Goal: Task Accomplishment & Management: Complete application form

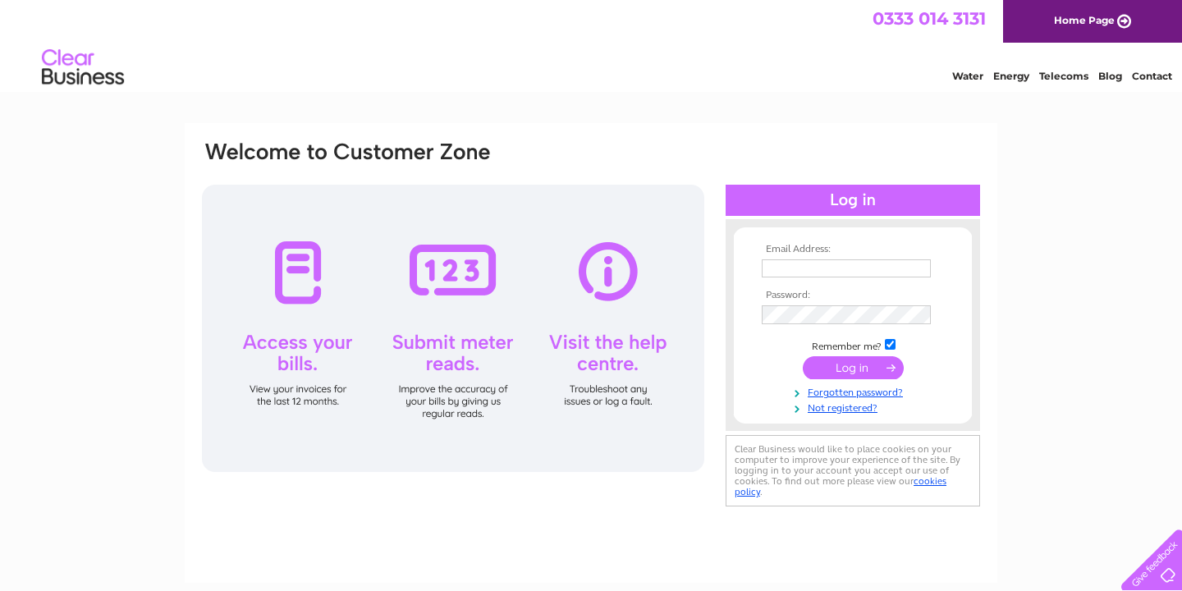
type input "kinnexlimited@hotmail.com"
click at [852, 365] on input "submit" at bounding box center [852, 367] width 101 height 23
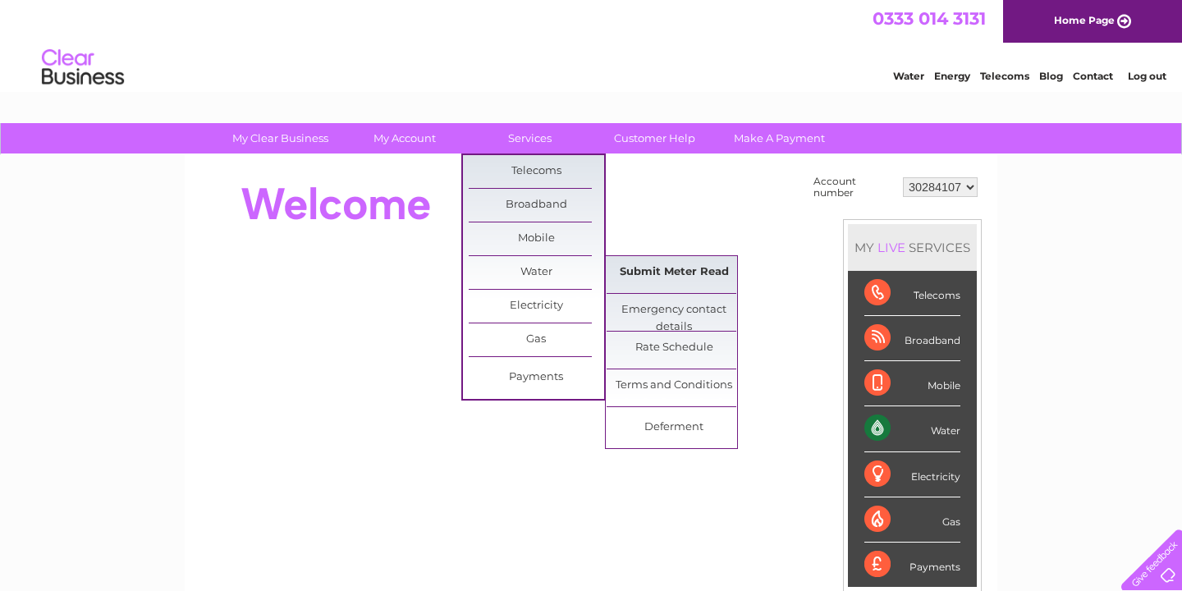
click at [679, 271] on link "Submit Meter Read" at bounding box center [673, 272] width 135 height 33
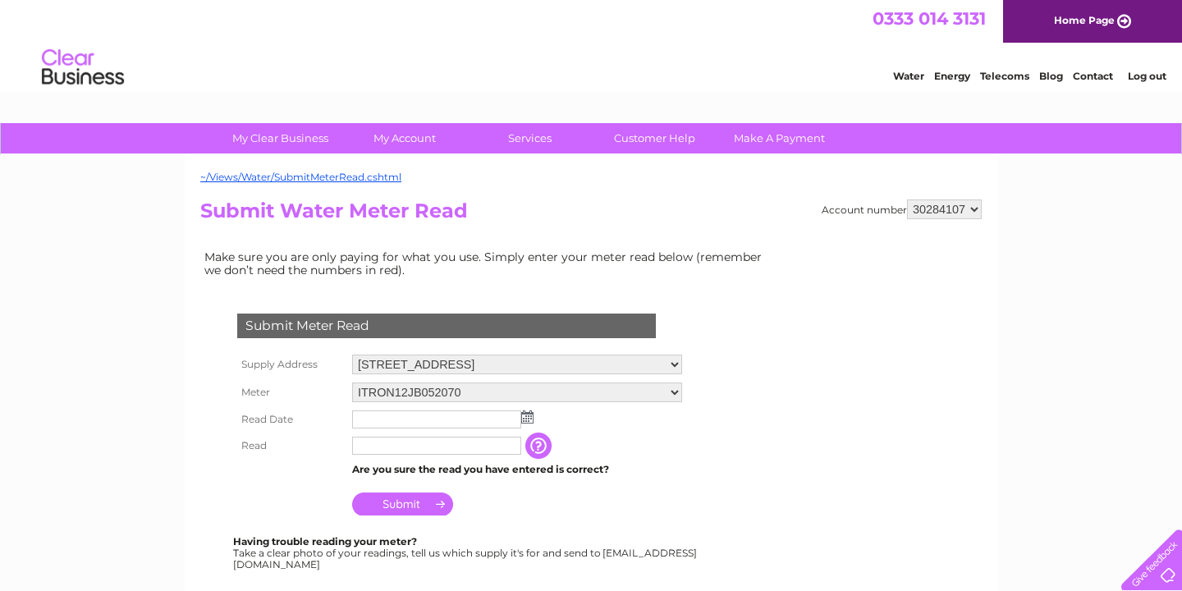
click at [530, 414] on img at bounding box center [527, 416] width 12 height 13
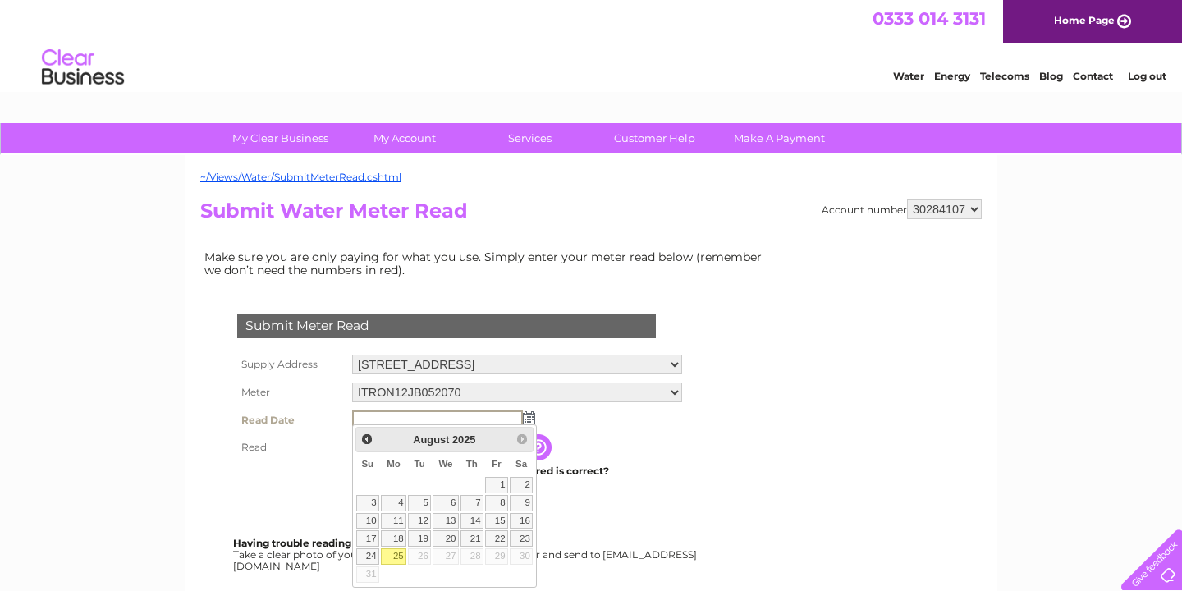
click at [395, 557] on link "25" at bounding box center [393, 556] width 25 height 16
type input "2025/08/25"
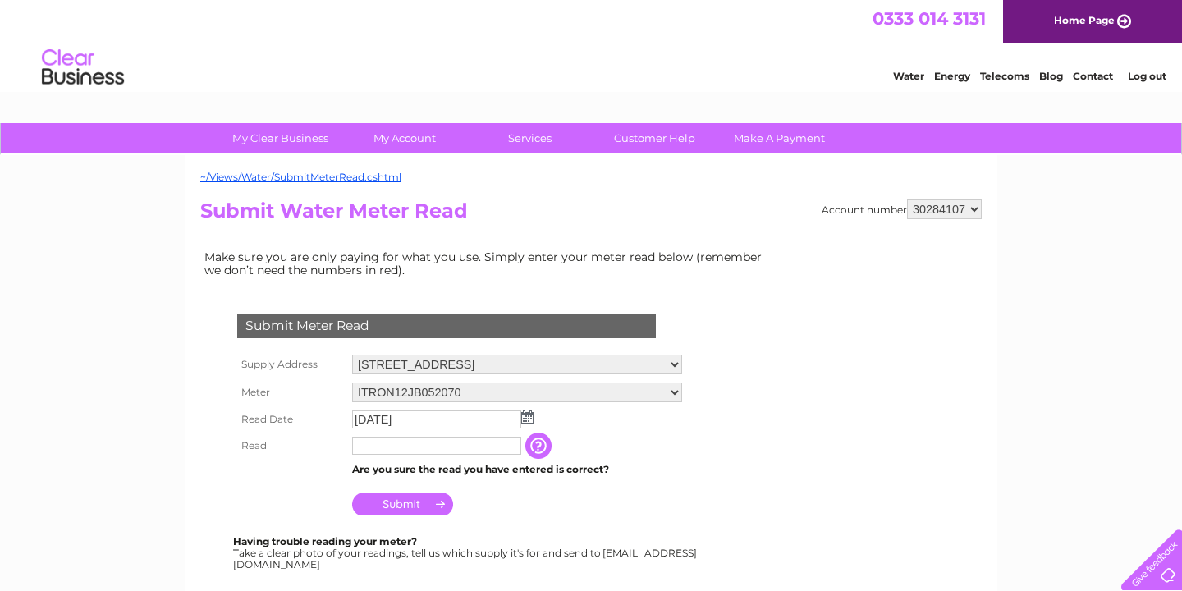
click at [472, 437] on input "text" at bounding box center [436, 446] width 169 height 18
click at [472, 441] on input "text" at bounding box center [437, 447] width 171 height 20
type input "9598"
click at [674, 451] on td "The reading you have just taken from your water meter. Our records indicate you…" at bounding box center [621, 446] width 131 height 28
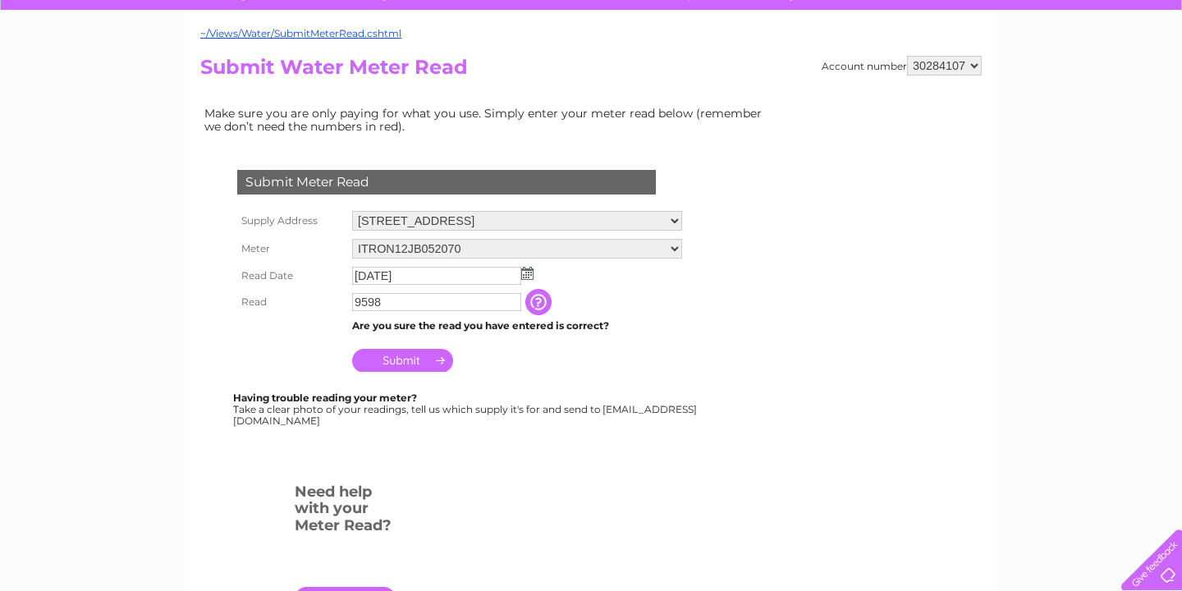
scroll to position [136, 0]
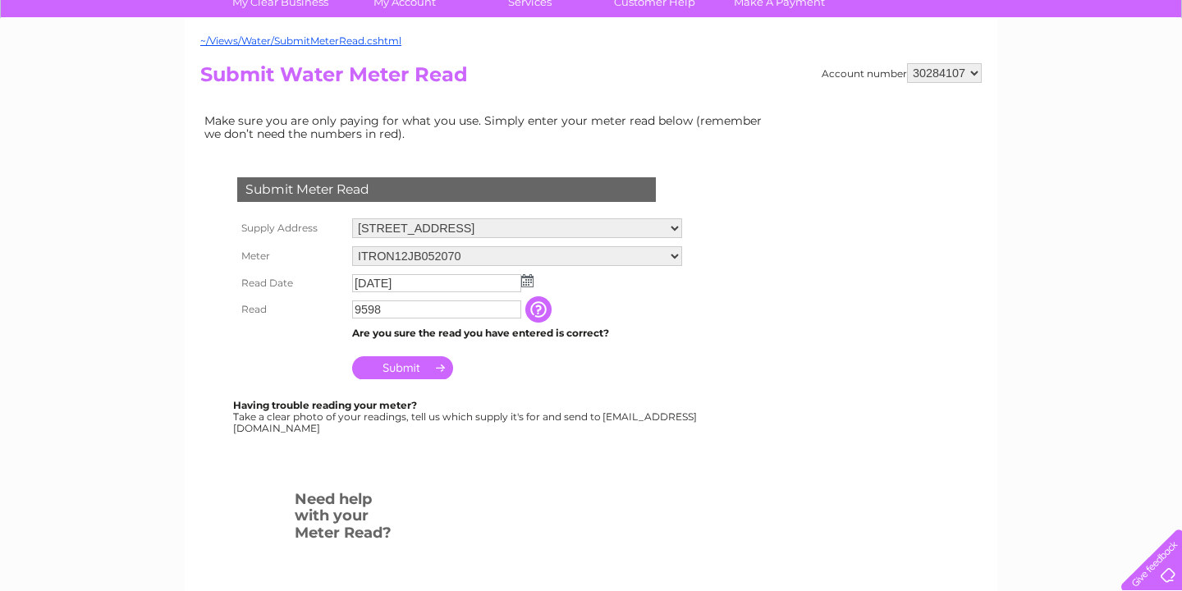
click at [429, 366] on input "Submit" at bounding box center [402, 367] width 101 height 23
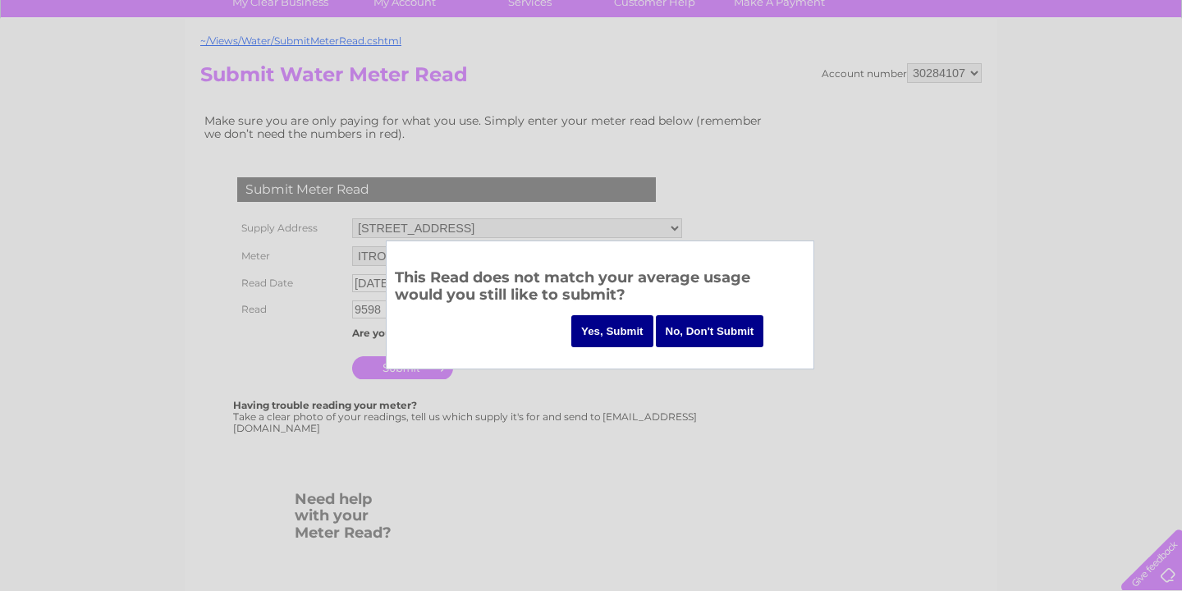
click at [721, 336] on input "No, Don't Submit" at bounding box center [710, 331] width 108 height 32
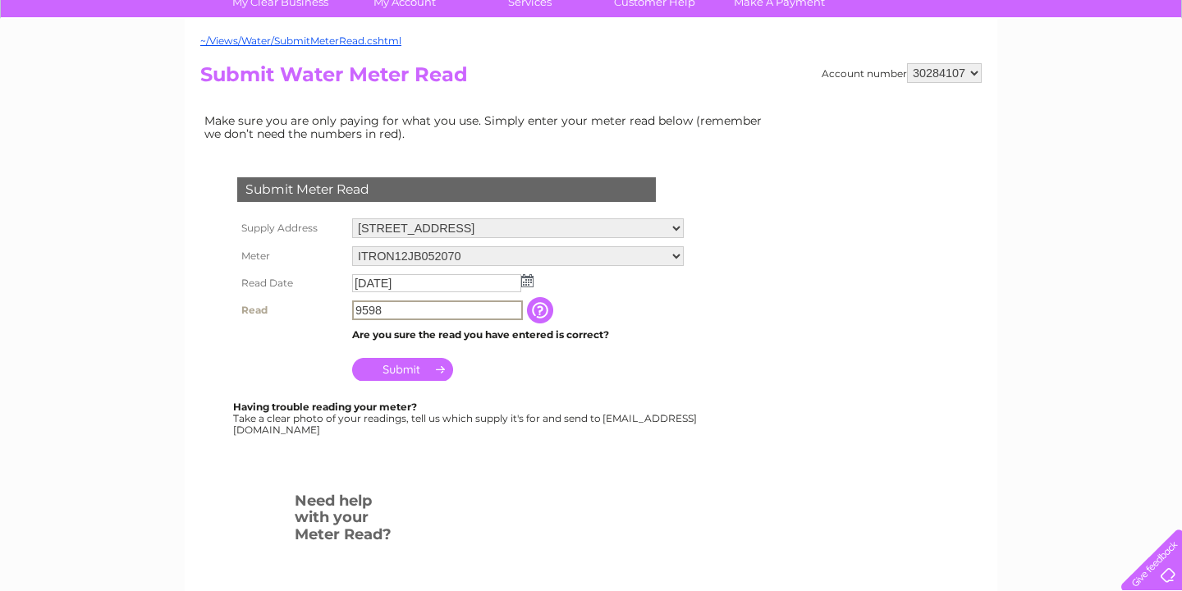
click at [450, 312] on input "9598" at bounding box center [437, 310] width 171 height 20
drag, startPoint x: 405, startPoint y: 310, endPoint x: 334, endPoint y: 310, distance: 71.4
click at [351, 310] on td "9598" at bounding box center [437, 310] width 179 height 28
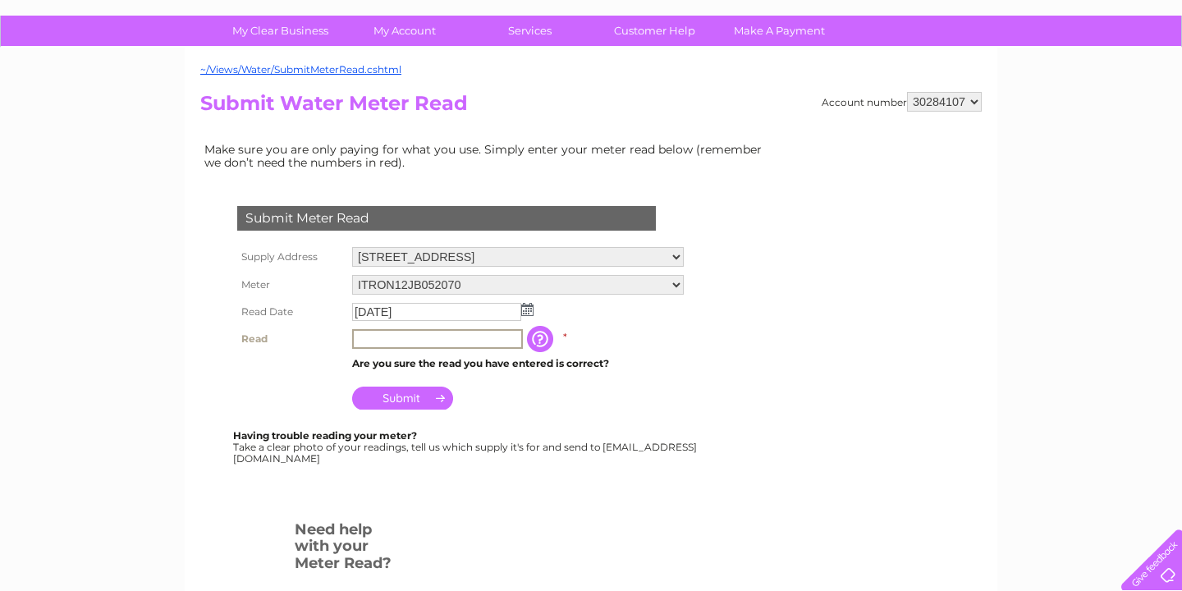
scroll to position [103, 0]
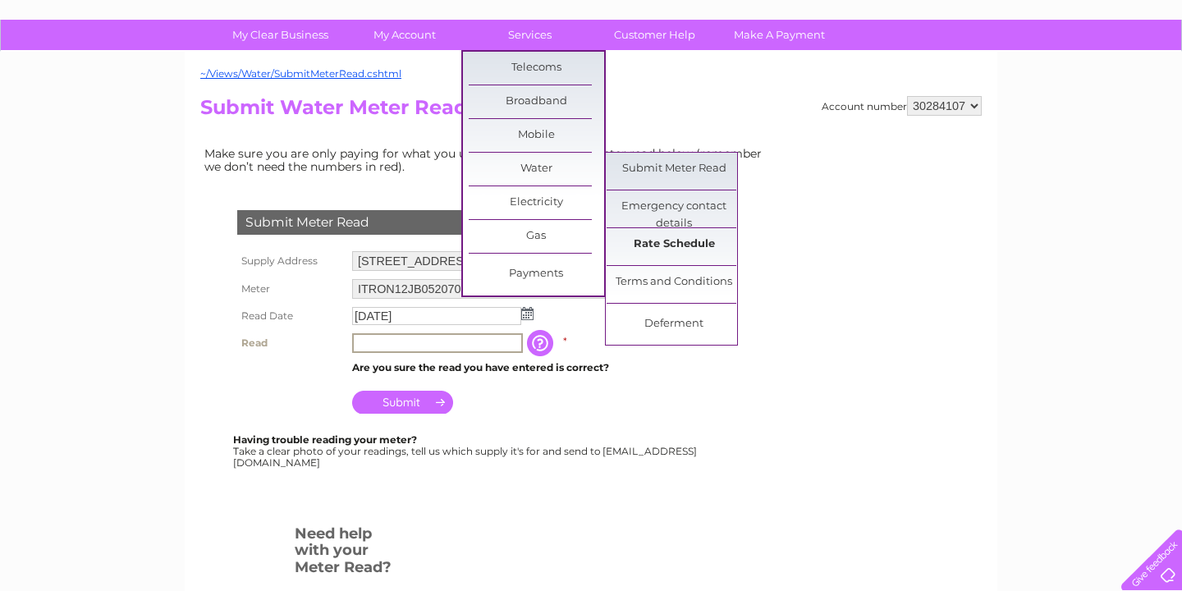
click at [683, 240] on link "Rate Schedule" at bounding box center [673, 244] width 135 height 33
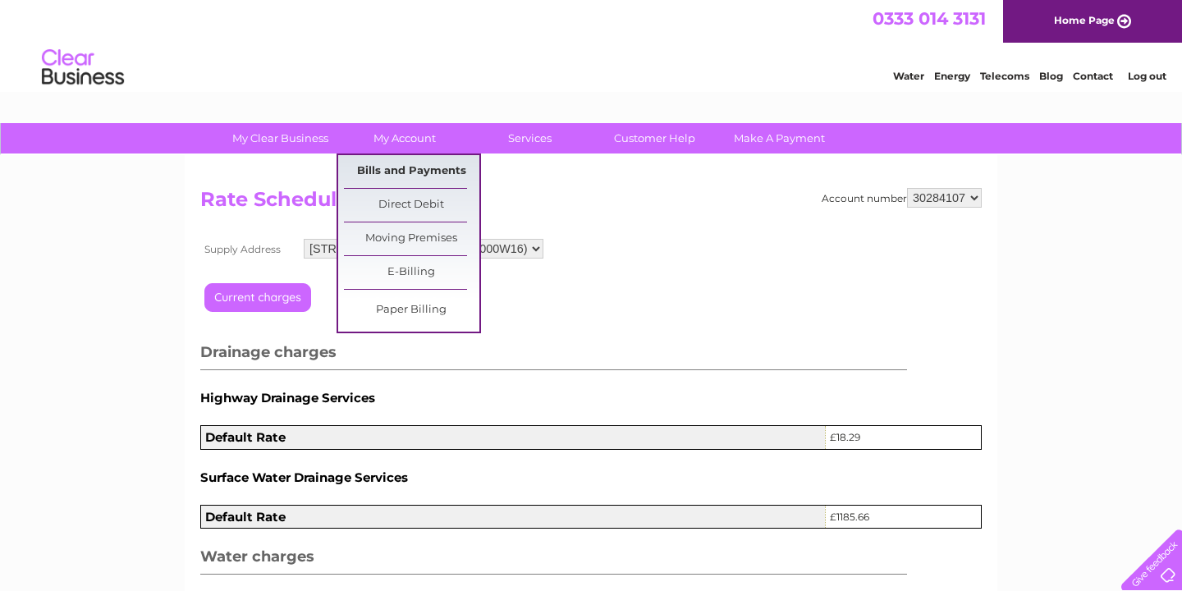
click at [414, 171] on link "Bills and Payments" at bounding box center [411, 171] width 135 height 33
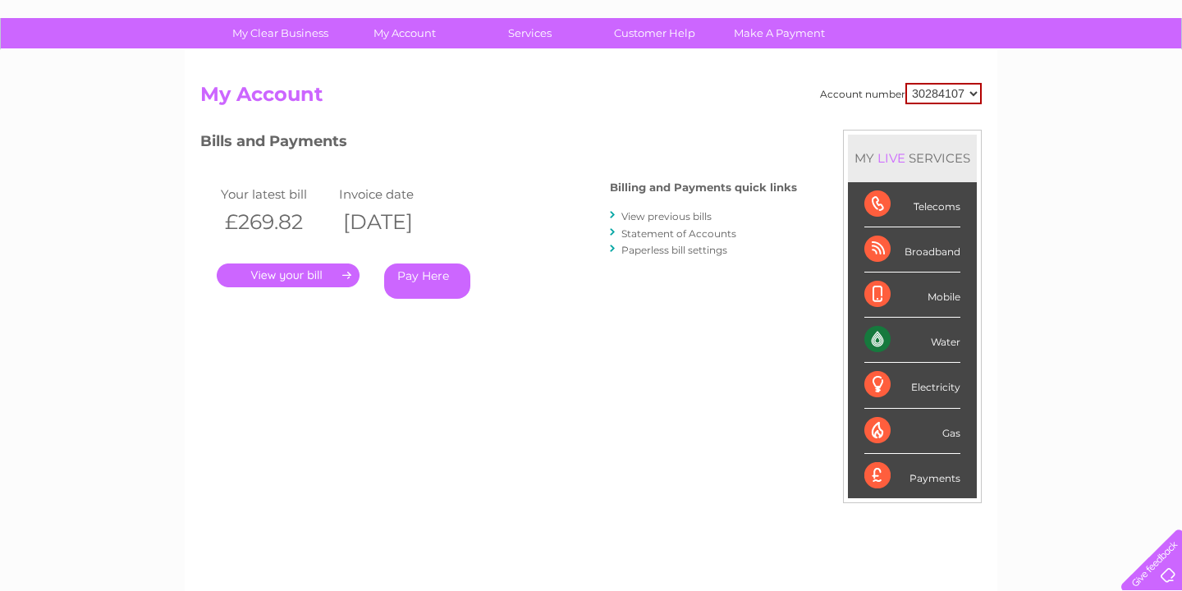
scroll to position [23, 0]
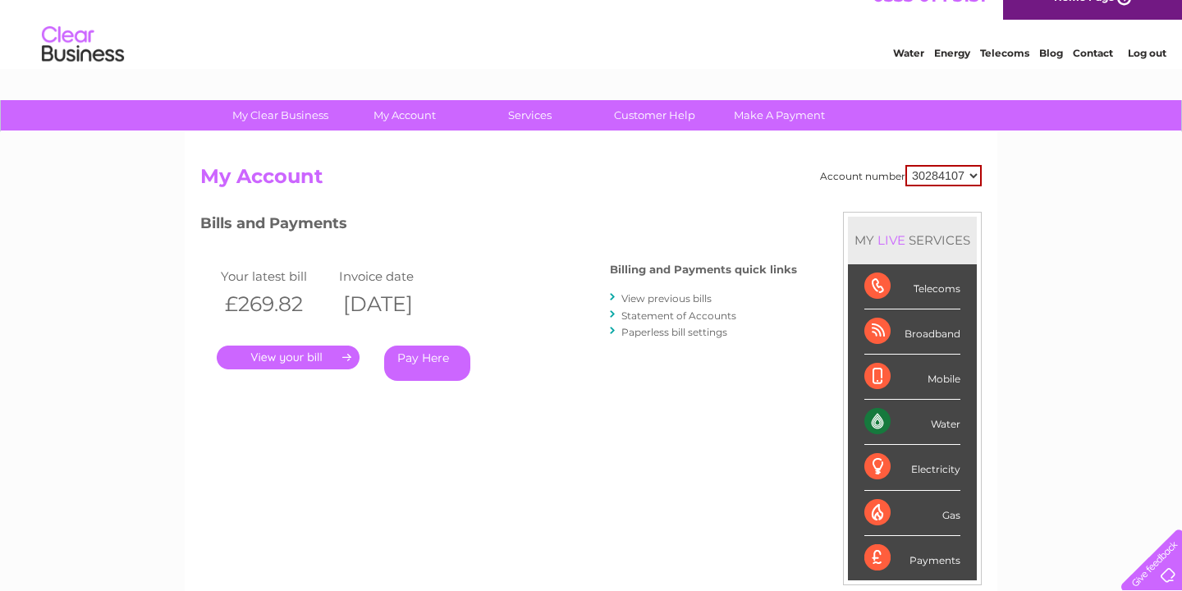
click at [698, 293] on link "View previous bills" at bounding box center [666, 298] width 90 height 12
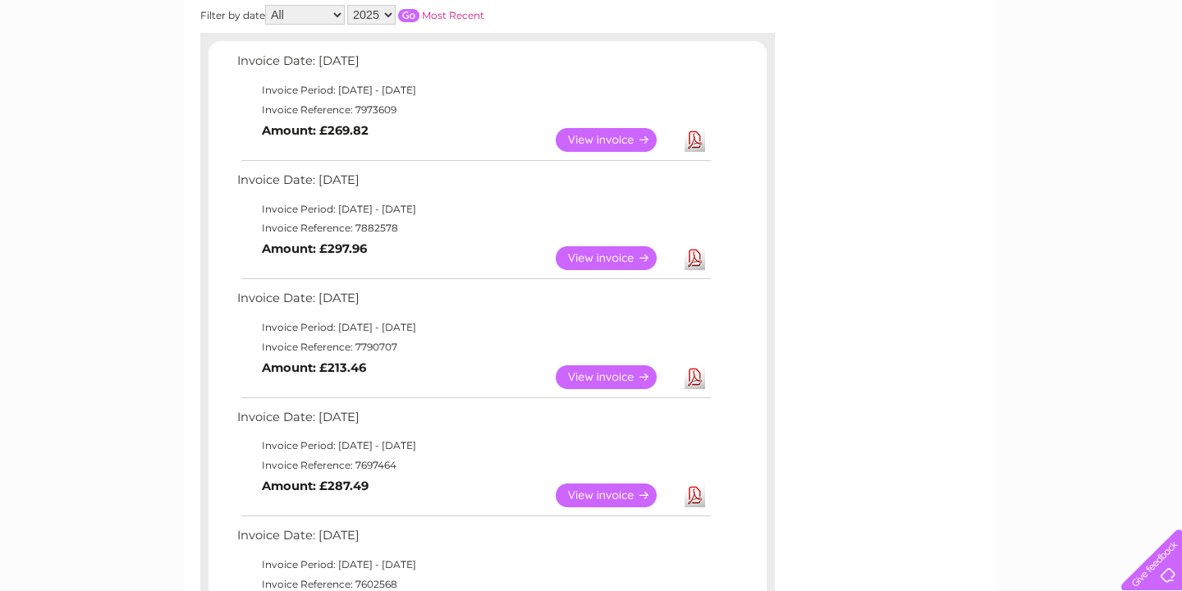
scroll to position [259, 0]
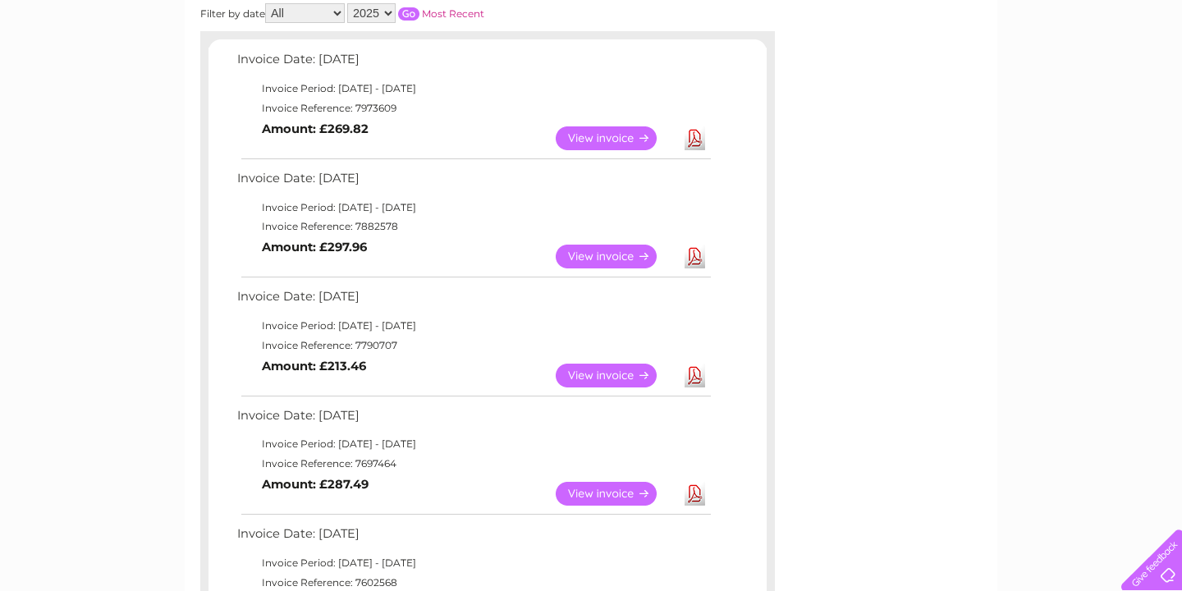
click at [693, 135] on link "Download" at bounding box center [694, 138] width 21 height 24
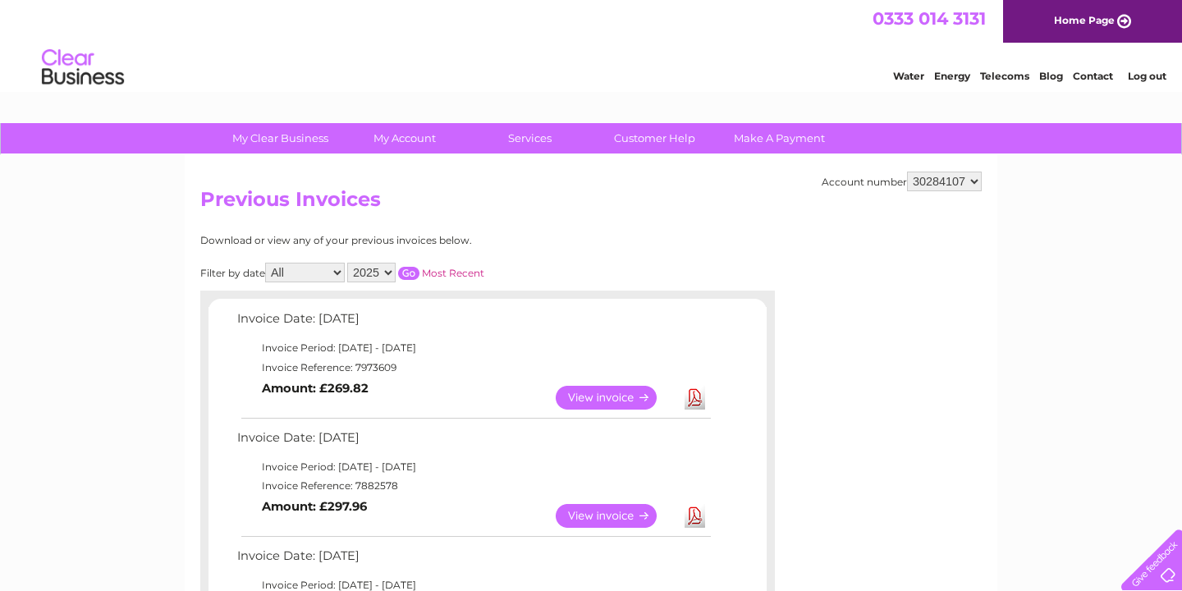
scroll to position [0, 0]
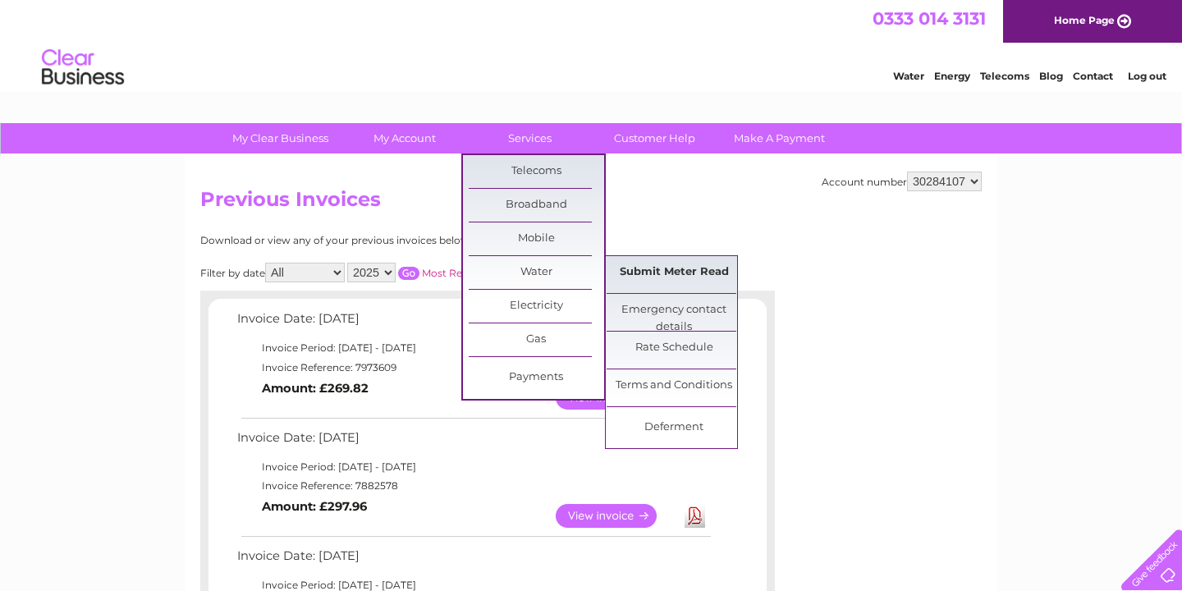
click at [703, 266] on link "Submit Meter Read" at bounding box center [673, 272] width 135 height 33
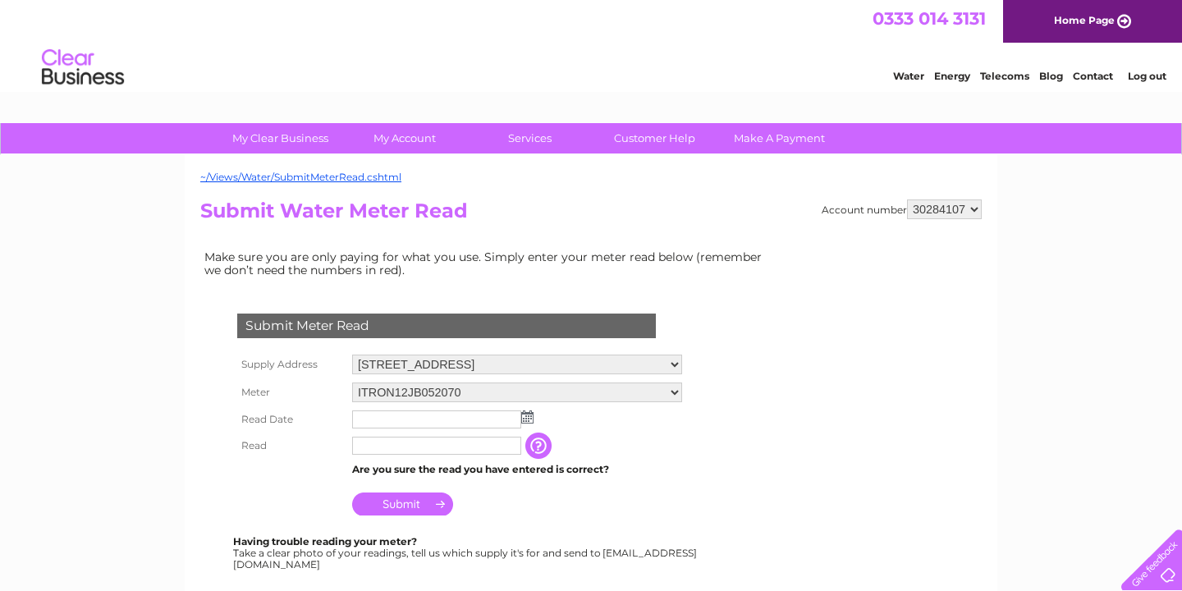
click at [528, 412] on img at bounding box center [527, 416] width 12 height 13
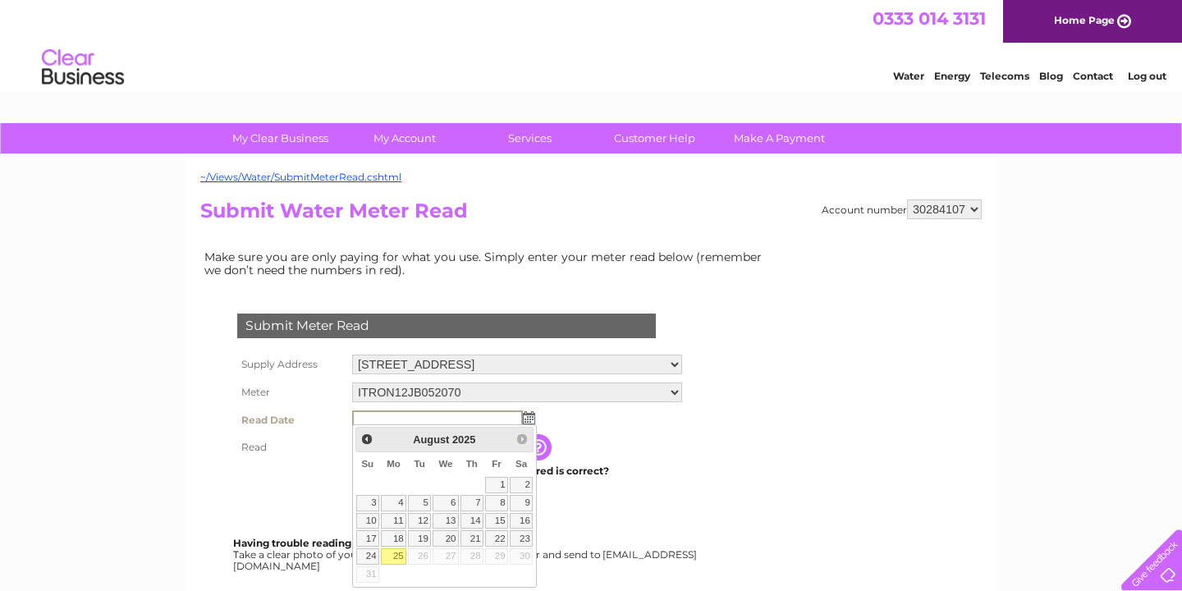
click at [395, 551] on link "25" at bounding box center [393, 556] width 25 height 16
type input "[DATE]"
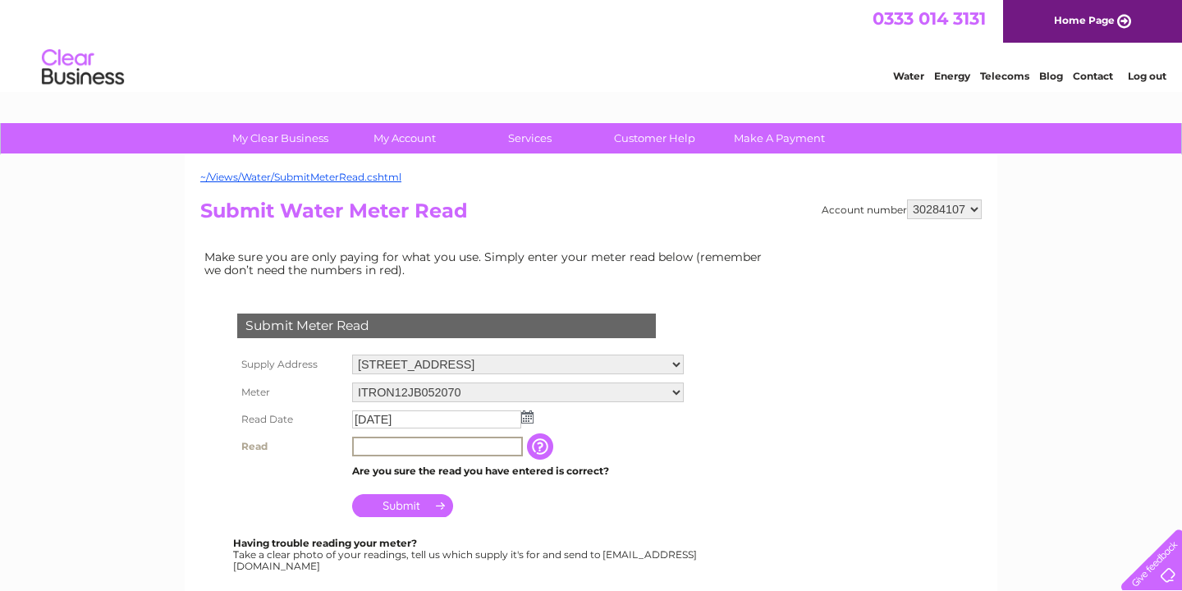
click at [450, 441] on input "text" at bounding box center [437, 447] width 171 height 20
type input "9598"
click at [734, 492] on form "Submit Meter Read Supply Address [STREET_ADDRESS] Meter ITRON12JB052070 Read Da…" at bounding box center [487, 542] width 574 height 522
click at [433, 503] on input "Submit" at bounding box center [402, 503] width 101 height 23
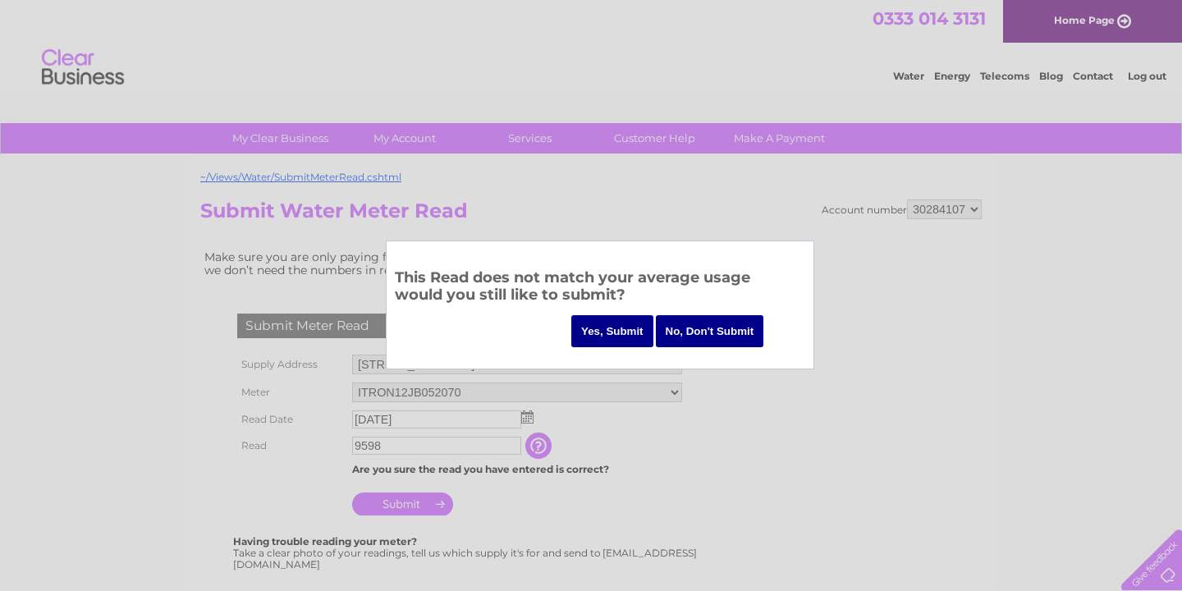
click at [610, 333] on input "Yes, Submit" at bounding box center [612, 331] width 82 height 32
